Goal: Information Seeking & Learning: Learn about a topic

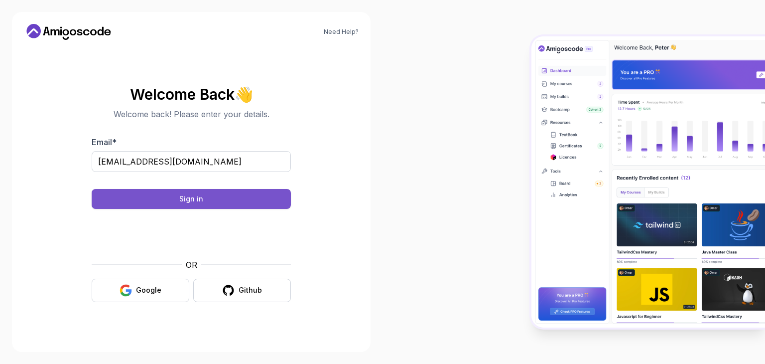
click at [197, 194] on div "Sign in" at bounding box center [191, 199] width 24 height 10
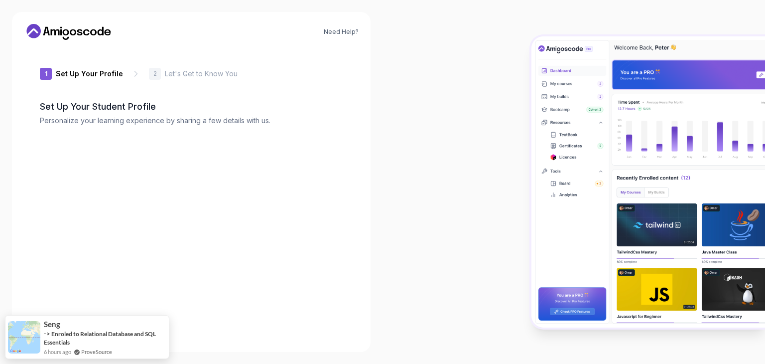
type input "boldpantherdd6ba"
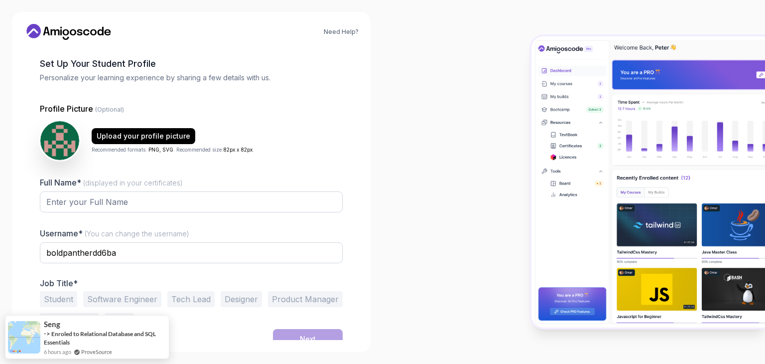
scroll to position [52, 0]
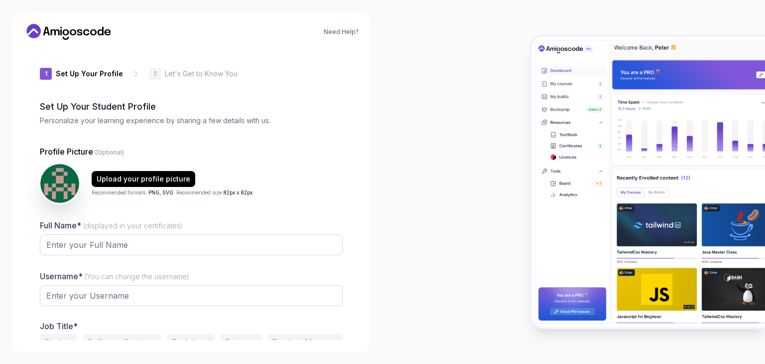
type input "gentlebobcatc4c98"
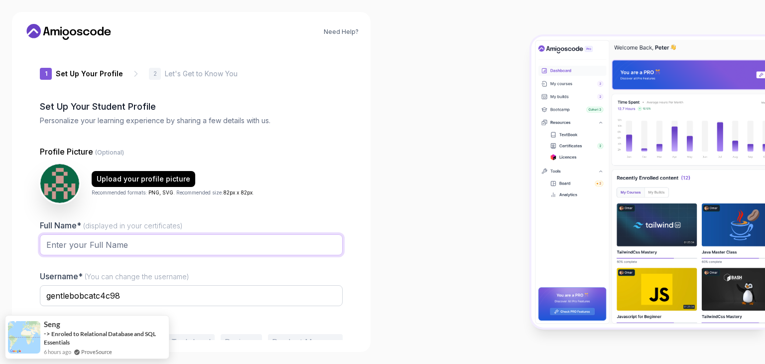
click at [145, 236] on input "Full Name* (displayed in your certificates)" at bounding box center [191, 244] width 303 height 21
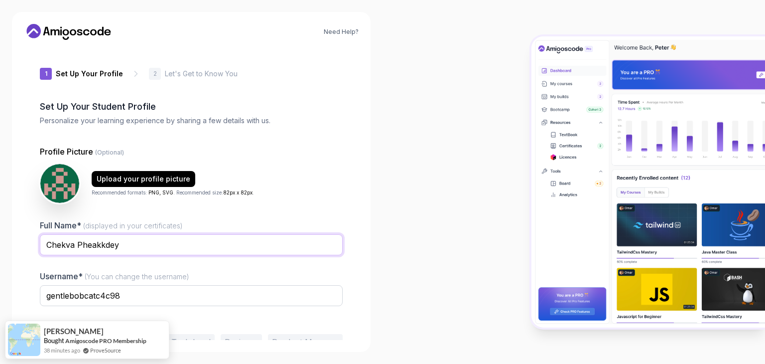
type input "Chekva Pheakkdey"
click at [130, 290] on input "gentlebobcatc4c98" at bounding box center [191, 295] width 303 height 21
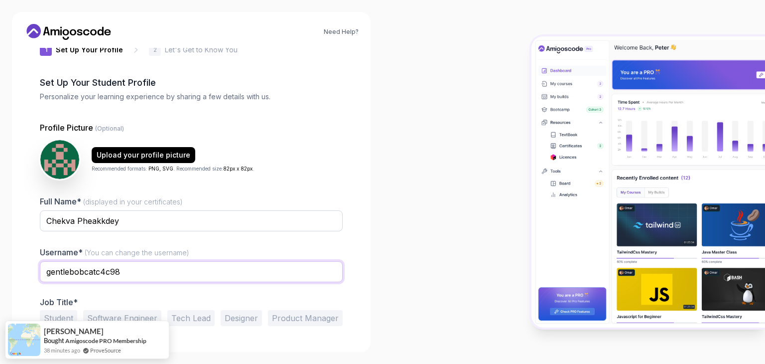
scroll to position [30, 0]
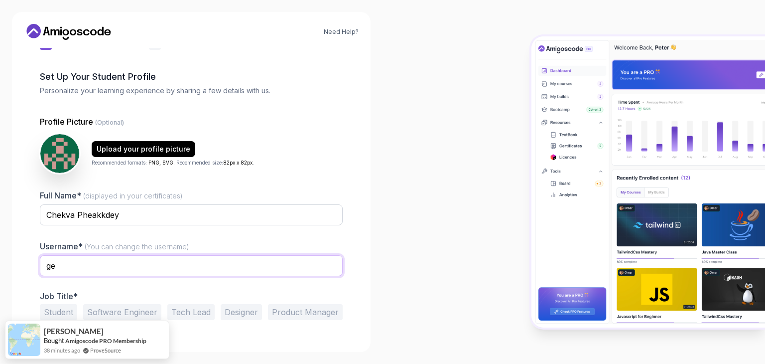
type input "g"
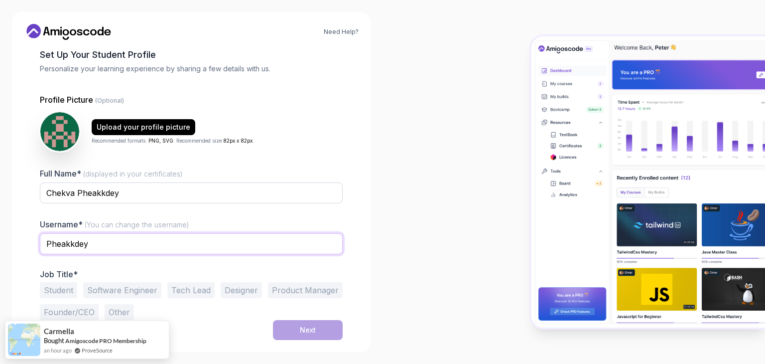
scroll to position [51, 0]
type input "Pheakkdey"
click at [67, 286] on button "Student" at bounding box center [58, 291] width 37 height 16
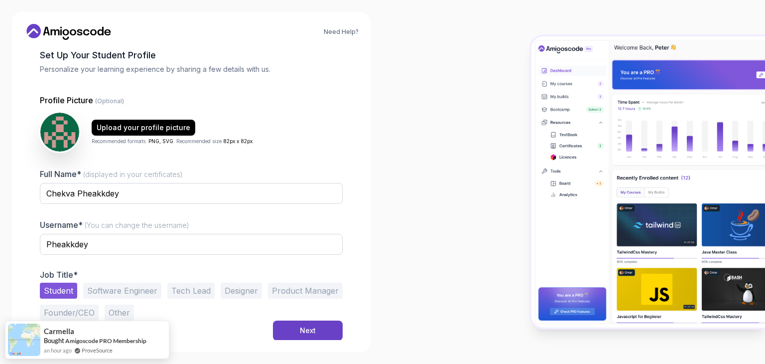
scroll to position [52, 0]
click at [309, 332] on div "Next" at bounding box center [308, 330] width 16 height 10
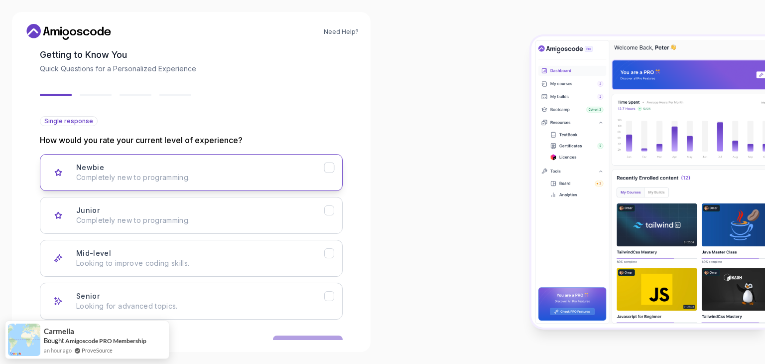
scroll to position [82, 0]
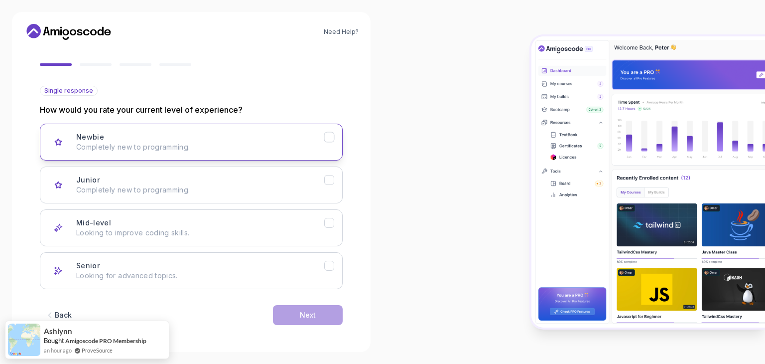
click at [303, 143] on p "Completely new to programming." at bounding box center [200, 147] width 248 height 10
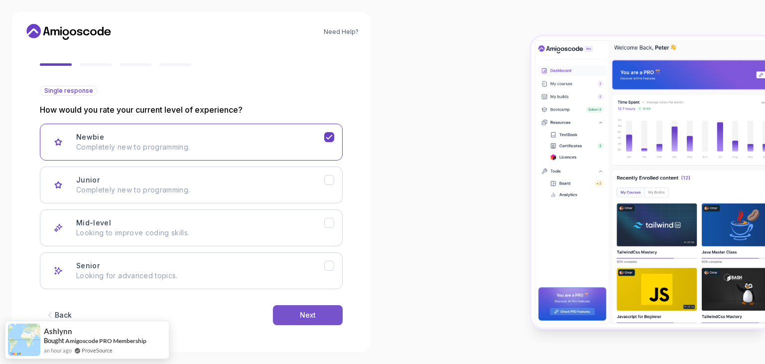
click at [310, 311] on div "Next" at bounding box center [308, 315] width 16 height 10
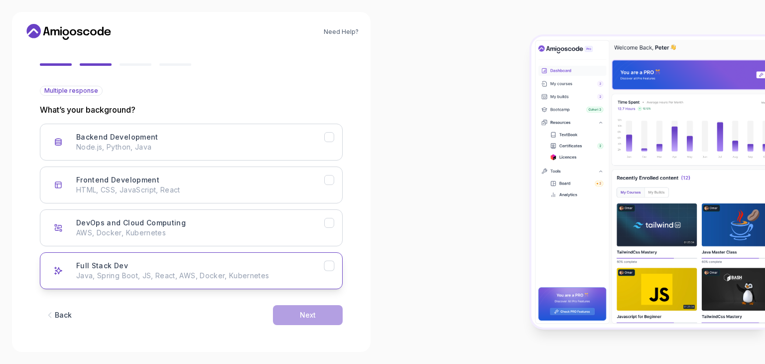
click at [329, 264] on icon "Full Stack Dev" at bounding box center [329, 265] width 9 height 9
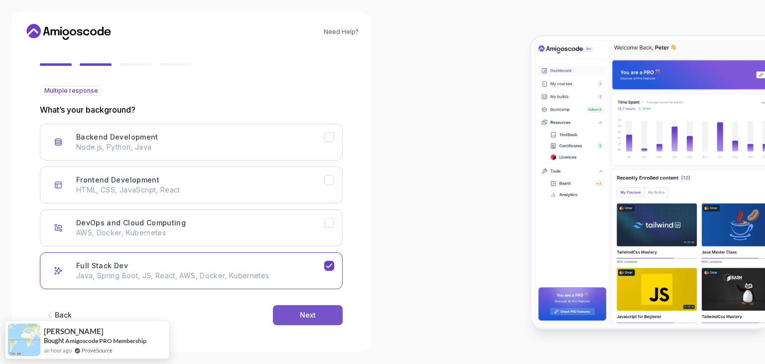
click at [304, 311] on div "Next" at bounding box center [308, 315] width 16 height 10
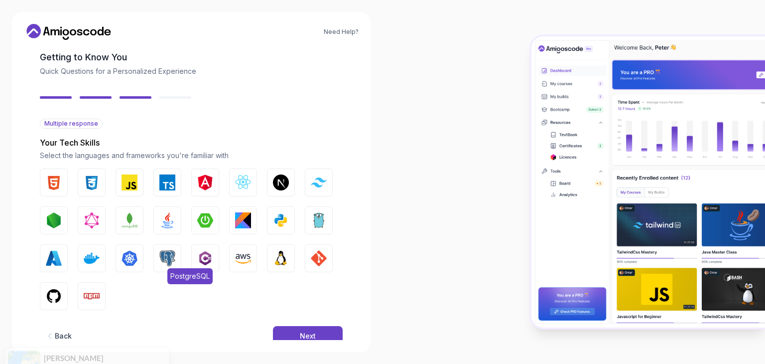
scroll to position [71, 0]
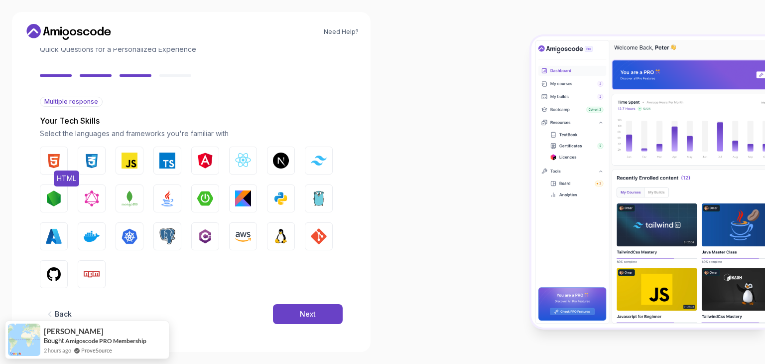
click at [47, 159] on img "button" at bounding box center [54, 160] width 16 height 16
click at [88, 164] on img "button" at bounding box center [92, 160] width 16 height 16
click at [123, 165] on img "button" at bounding box center [130, 160] width 16 height 16
click at [277, 196] on img "button" at bounding box center [281, 198] width 16 height 16
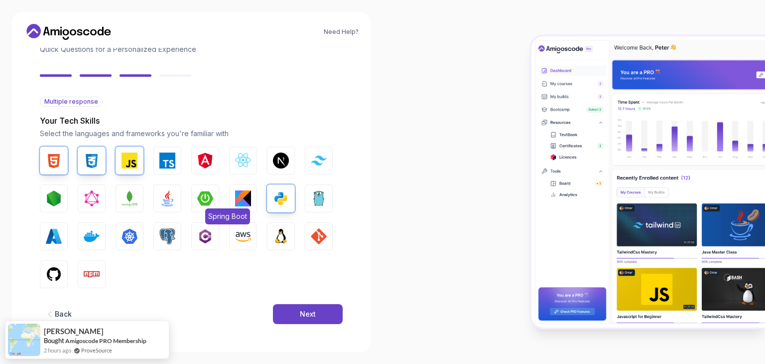
click at [202, 196] on img "button" at bounding box center [205, 198] width 16 height 16
click at [162, 197] on img "button" at bounding box center [167, 198] width 16 height 16
click at [123, 198] on img "button" at bounding box center [130, 198] width 16 height 16
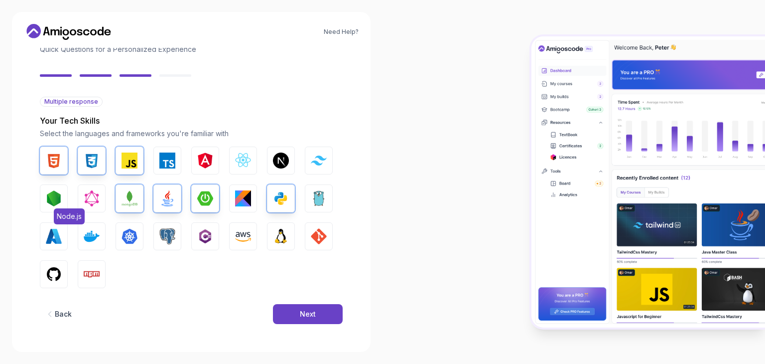
click at [57, 196] on img "button" at bounding box center [54, 198] width 16 height 16
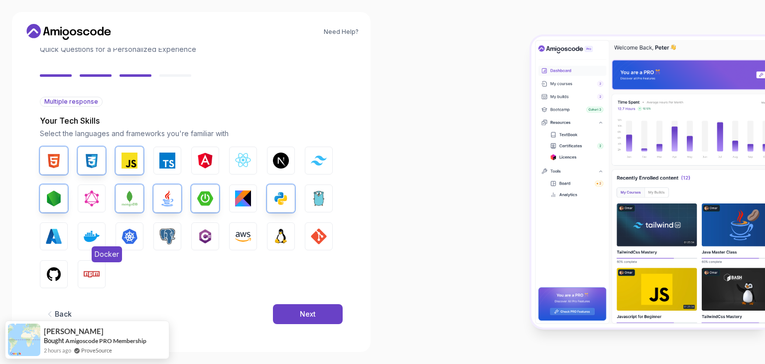
click at [83, 231] on button "Docker" at bounding box center [92, 236] width 28 height 28
click at [175, 240] on img "button" at bounding box center [167, 236] width 16 height 16
click at [249, 240] on img "button" at bounding box center [243, 236] width 16 height 16
click at [59, 282] on img "button" at bounding box center [54, 274] width 16 height 16
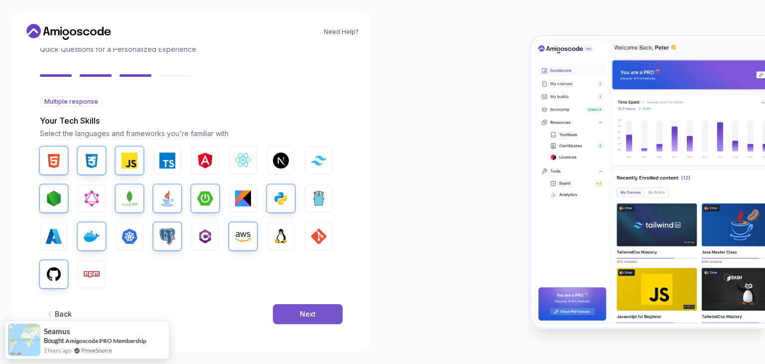
click at [317, 312] on button "Next" at bounding box center [308, 314] width 70 height 20
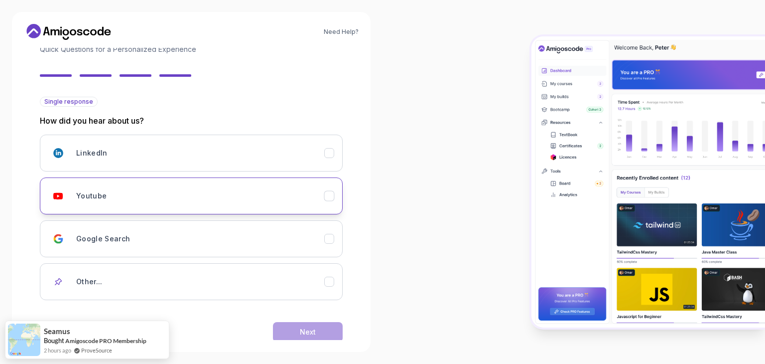
click at [184, 189] on div "Youtube" at bounding box center [200, 196] width 248 height 20
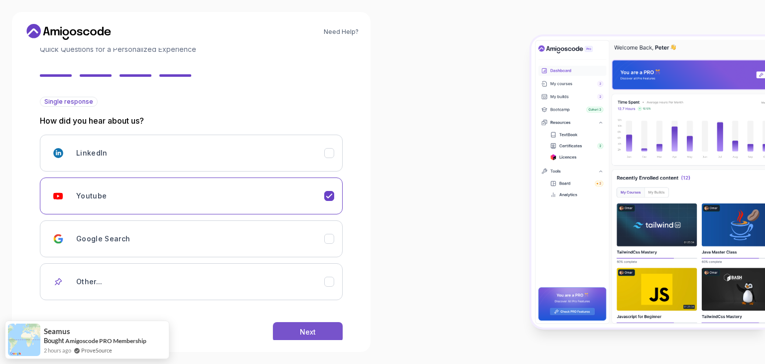
click at [307, 327] on div "Next" at bounding box center [308, 332] width 16 height 10
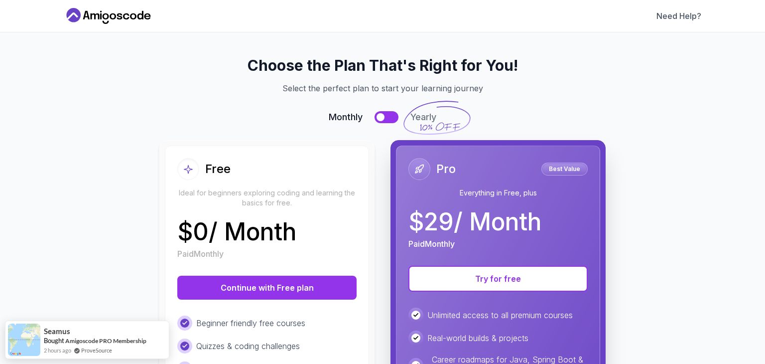
scroll to position [0, 0]
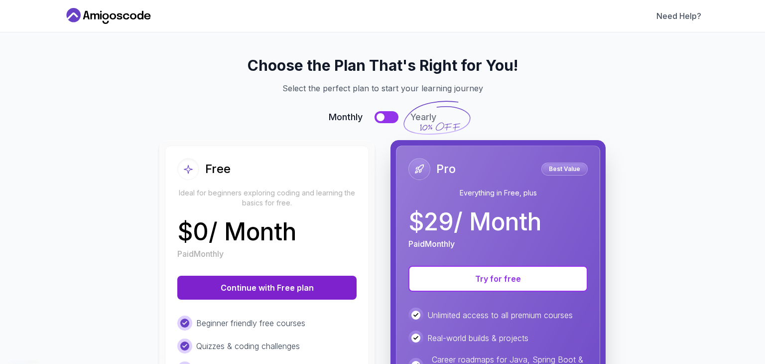
click at [275, 289] on button "Continue with Free plan" at bounding box center [266, 288] width 179 height 24
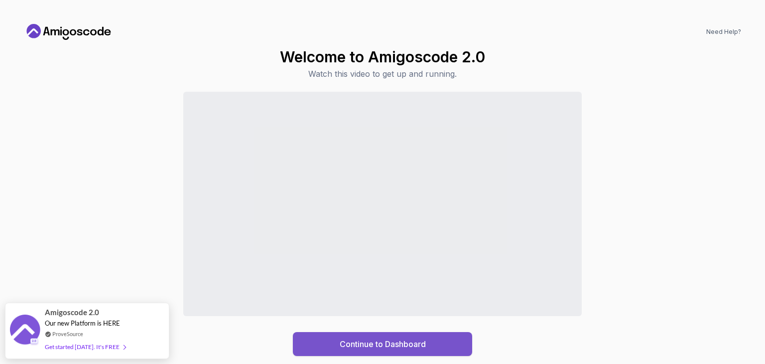
click at [364, 340] on div "Continue to Dashboard" at bounding box center [383, 344] width 86 height 12
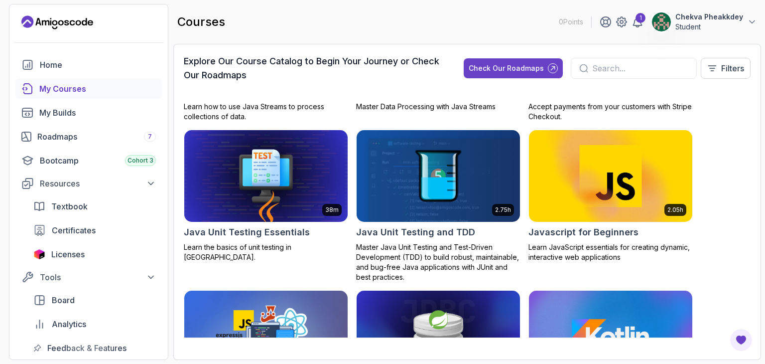
scroll to position [1164, 0]
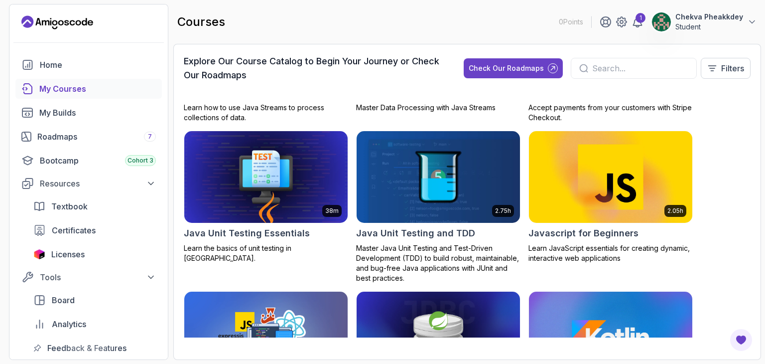
click at [618, 173] on img at bounding box center [610, 177] width 171 height 96
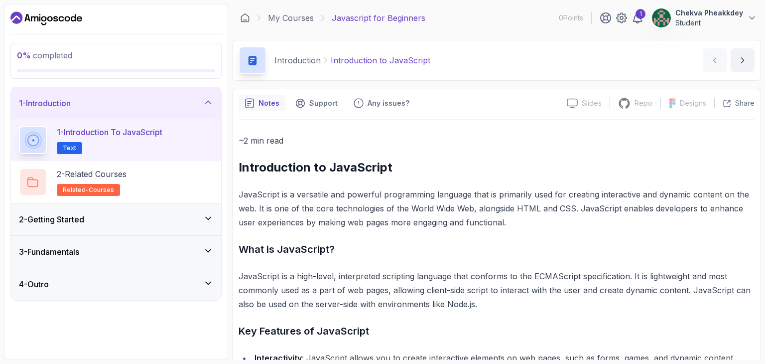
click at [65, 148] on span "Text" at bounding box center [69, 148] width 13 height 8
click at [34, 141] on icon at bounding box center [33, 140] width 12 height 12
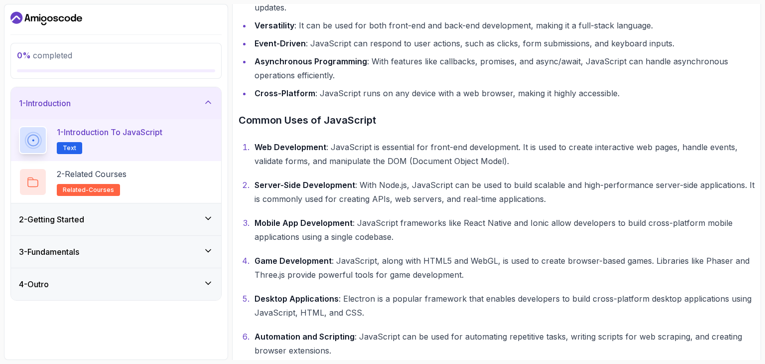
scroll to position [392, 0]
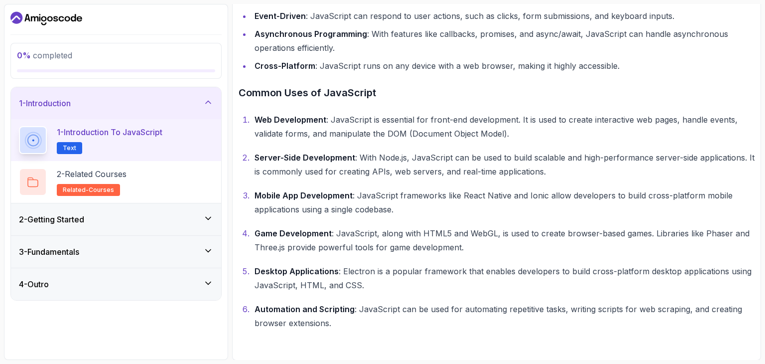
click at [204, 217] on icon at bounding box center [208, 218] width 10 height 10
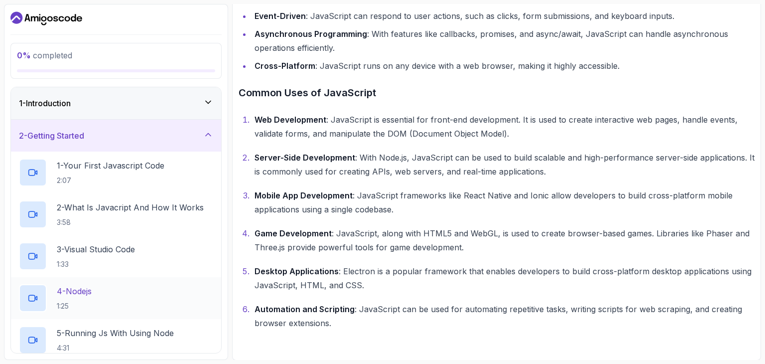
scroll to position [114, 0]
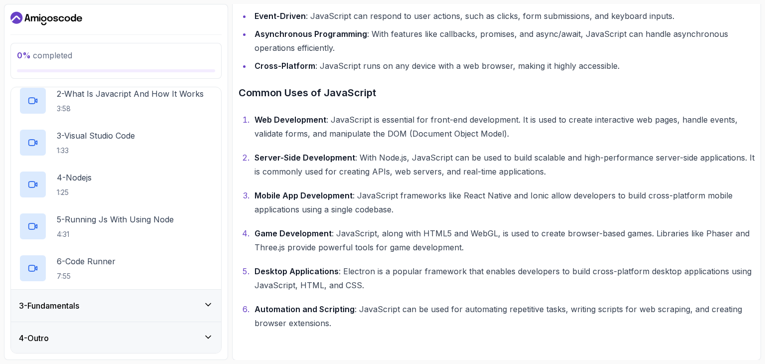
click at [203, 305] on div "3 - Fundamentals" at bounding box center [116, 305] width 194 height 12
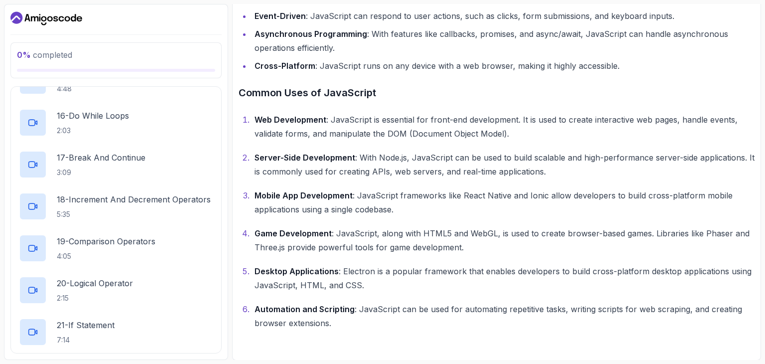
scroll to position [825, 0]
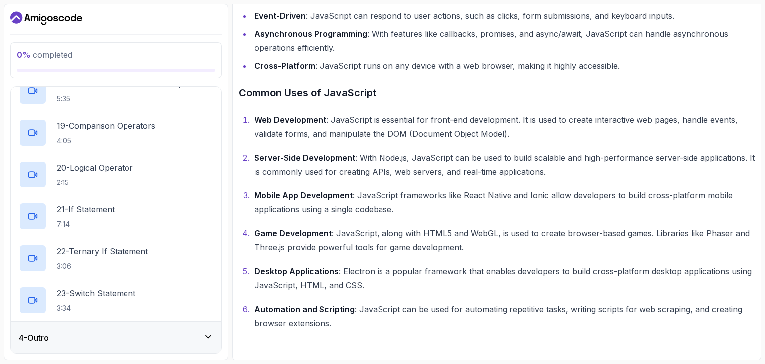
click at [210, 336] on icon at bounding box center [208, 336] width 10 height 10
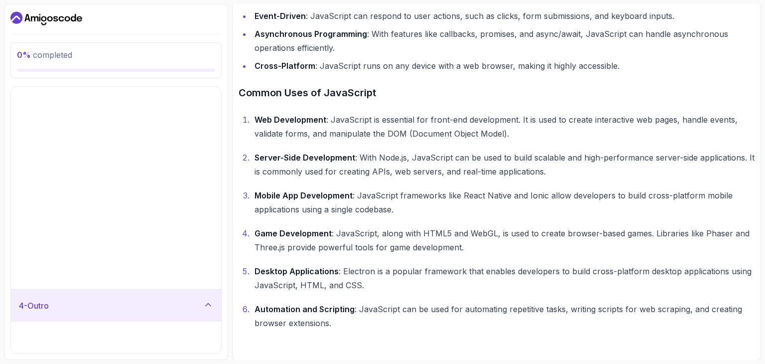
scroll to position [0, 0]
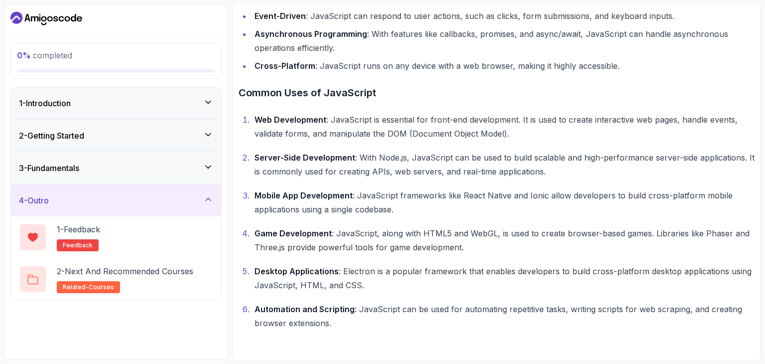
click at [211, 169] on icon at bounding box center [208, 167] width 10 height 10
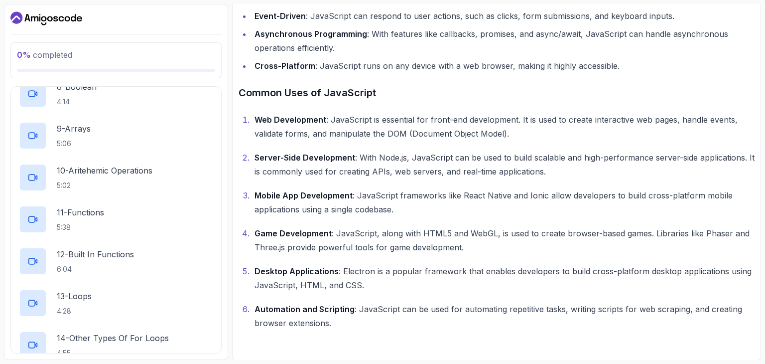
scroll to position [438, 0]
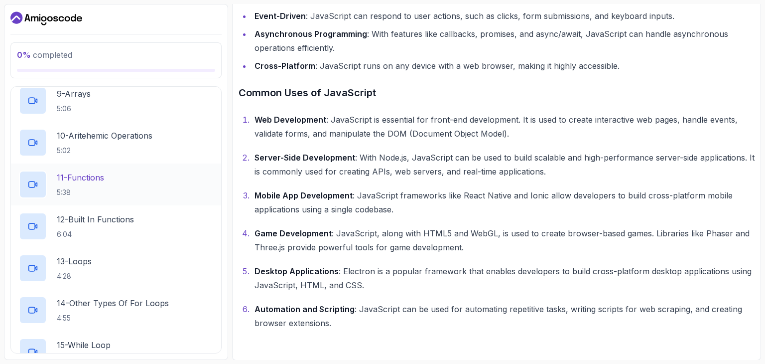
click at [120, 190] on div "11 - Functions 5:38" at bounding box center [116, 184] width 194 height 28
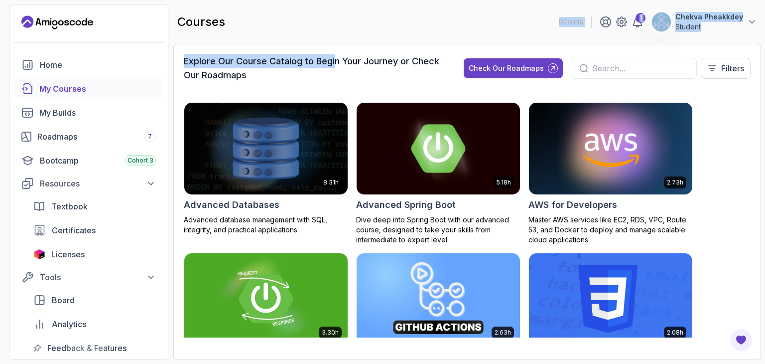
drag, startPoint x: 311, startPoint y: 50, endPoint x: 335, endPoint y: 42, distance: 25.5
click at [335, 42] on main "courses 0 Points 1 Chekva Pheakkdey Student Explore Our Course Catalog to Begin…" at bounding box center [467, 182] width 588 height 356
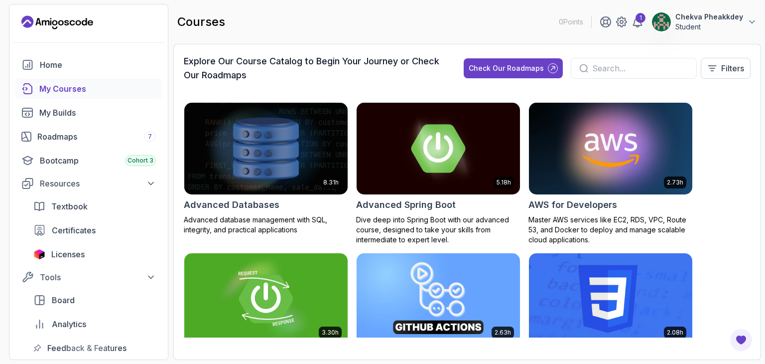
click at [267, 72] on h3 "Explore Our Course Catalog to Begin Your Journey or Check Our Roadmaps" at bounding box center [315, 68] width 262 height 28
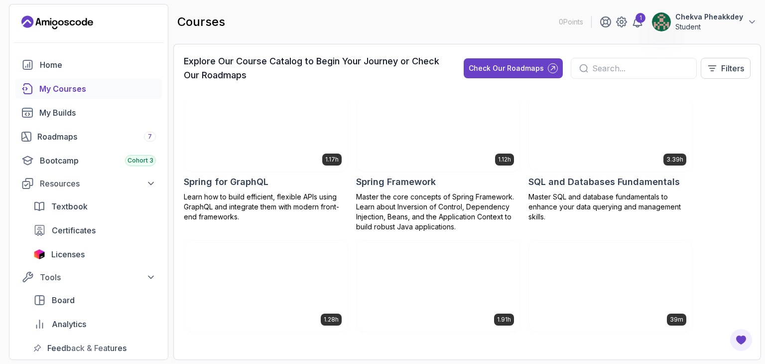
scroll to position [2021, 0]
